Goal: Information Seeking & Learning: Learn about a topic

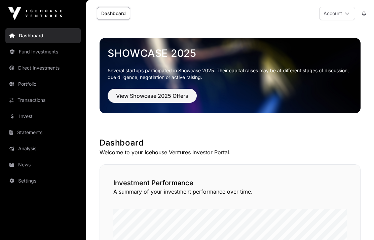
click at [182, 94] on span "View Showcase 2025 Offers" at bounding box center [152, 96] width 72 height 8
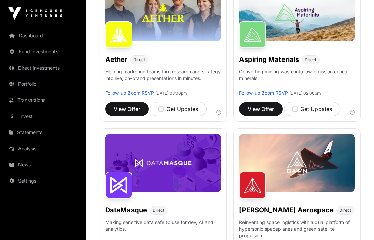
scroll to position [134, 0]
click at [264, 107] on span "View Offer" at bounding box center [261, 109] width 27 height 8
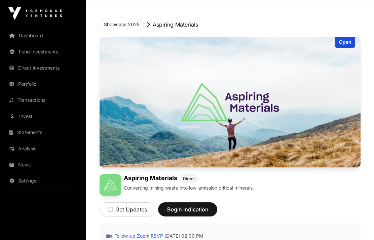
scroll to position [14, 0]
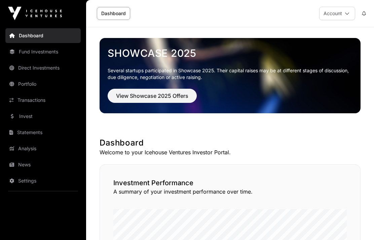
click at [179, 95] on span "View Showcase 2025 Offers" at bounding box center [152, 96] width 72 height 8
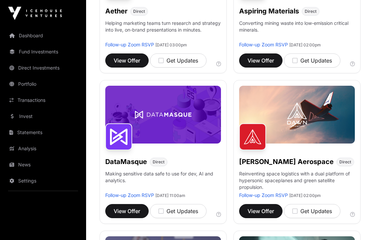
scroll to position [183, 0]
click at [131, 210] on span "View Offer" at bounding box center [127, 211] width 27 height 8
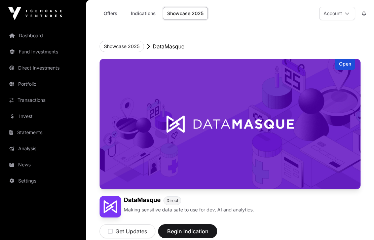
click at [135, 45] on button "Showcase 2025" at bounding box center [122, 46] width 44 height 11
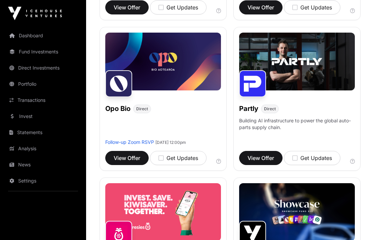
scroll to position [539, 0]
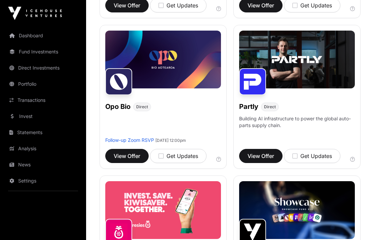
click at [264, 158] on span "View Offer" at bounding box center [261, 157] width 27 height 8
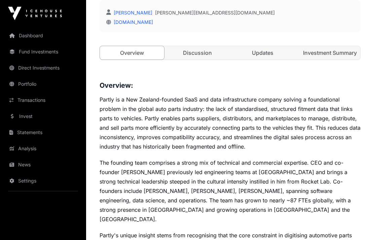
scroll to position [203, 0]
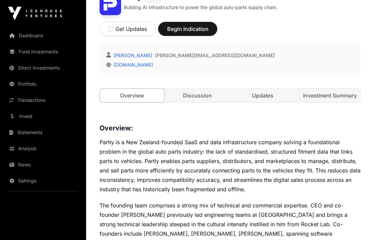
click at [39, 51] on link "Fund Investments" at bounding box center [42, 51] width 75 height 15
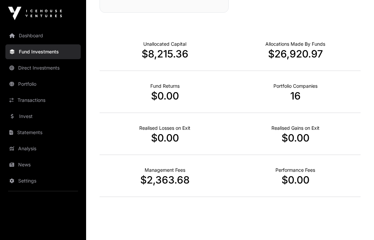
scroll to position [448, 0]
